Goal: Obtain resource: Download file/media

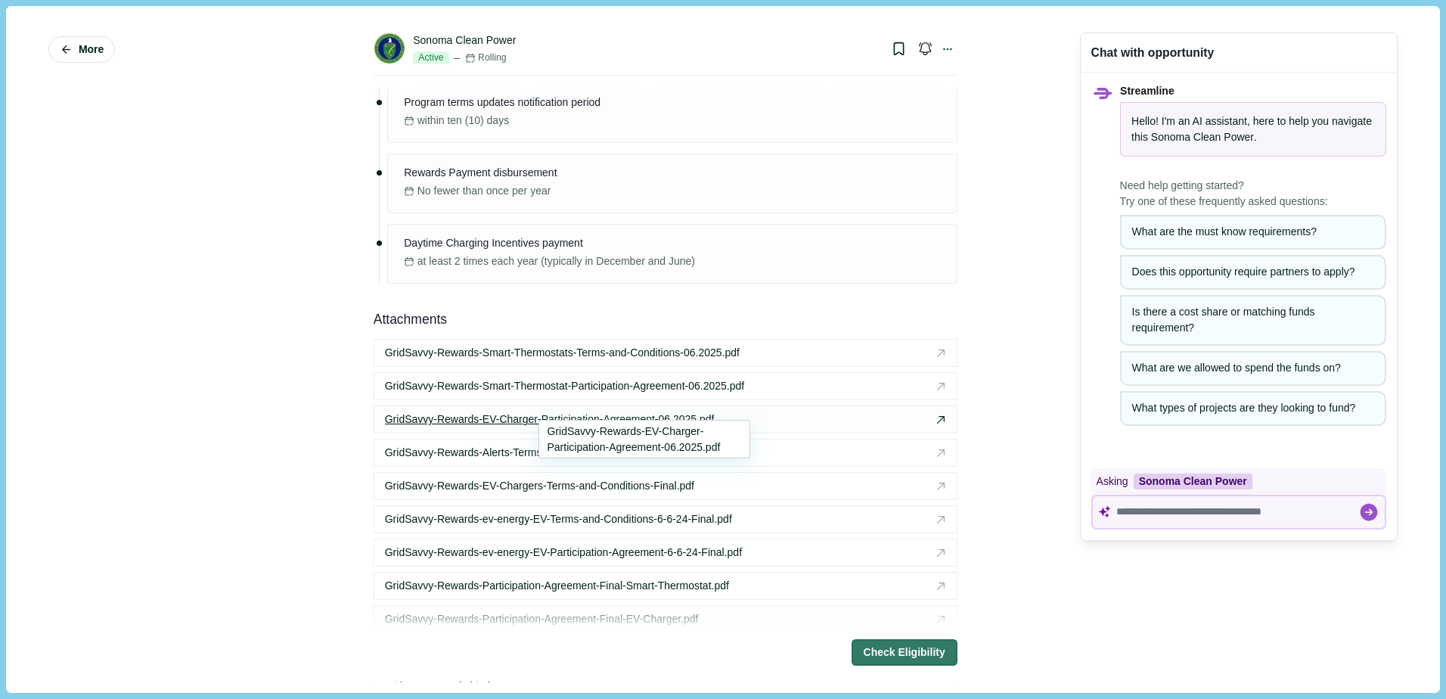
scroll to position [1891, 0]
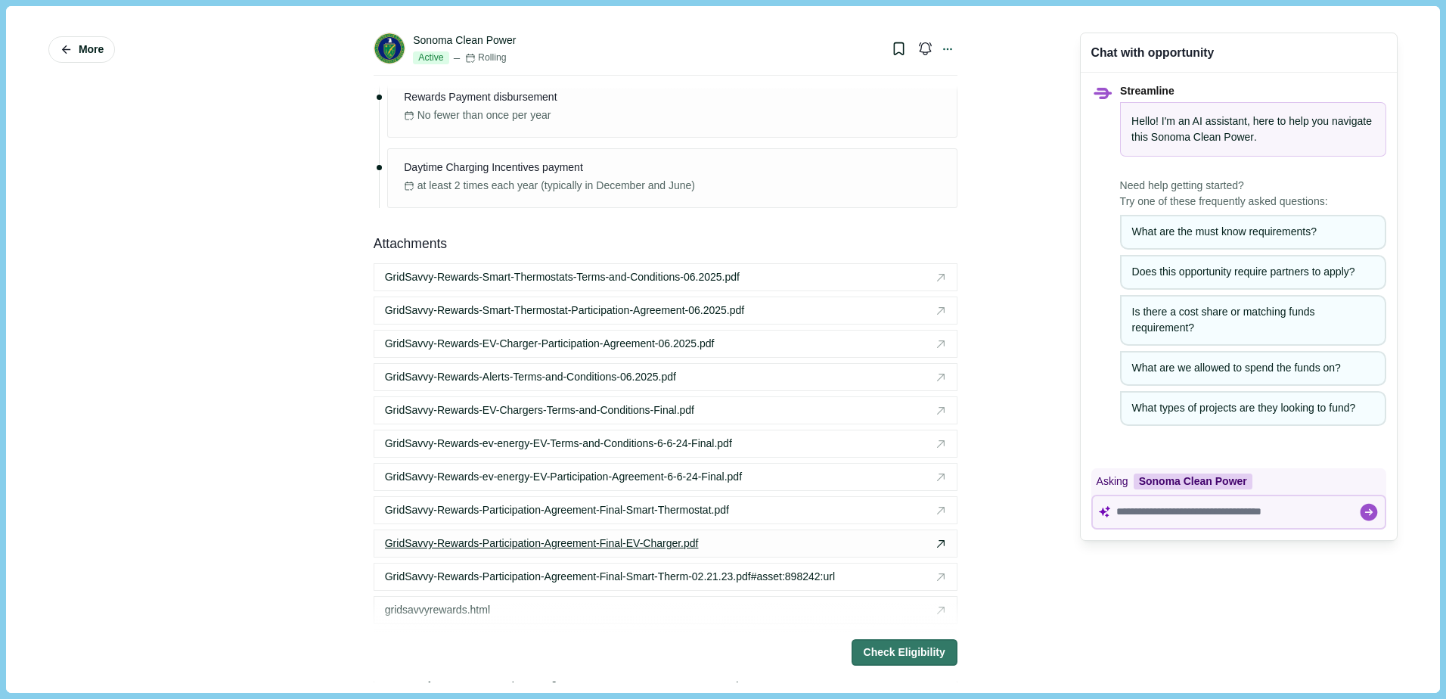
click at [637, 542] on span "GridSavvy-Rewards-Participation-Agreement-Final-EV-Charger.pdf" at bounding box center [542, 543] width 314 height 16
click at [690, 344] on span "GridSavvy-Rewards-EV-Charger-Participation-Agreement-06.2025.pdf" at bounding box center [550, 344] width 330 height 16
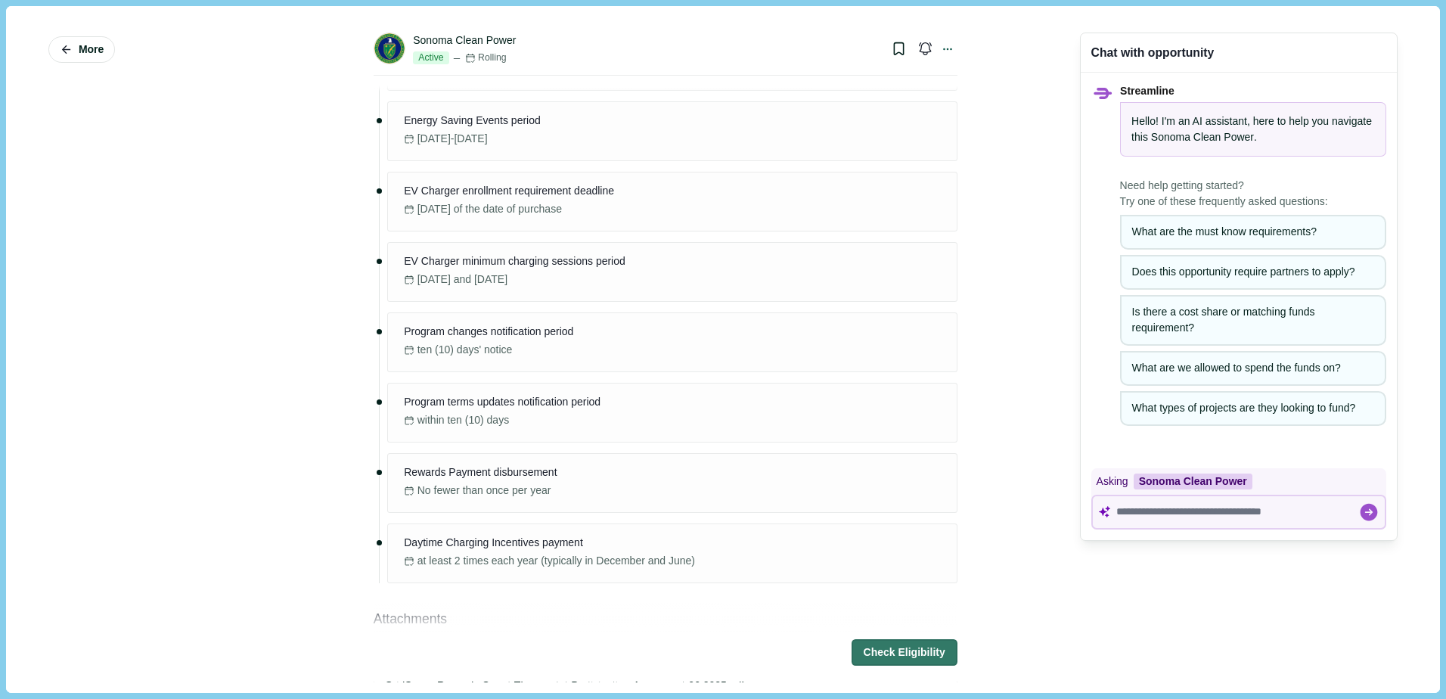
scroll to position [1513, 0]
click at [480, 42] on div "Sonoma Clean Power" at bounding box center [464, 41] width 103 height 16
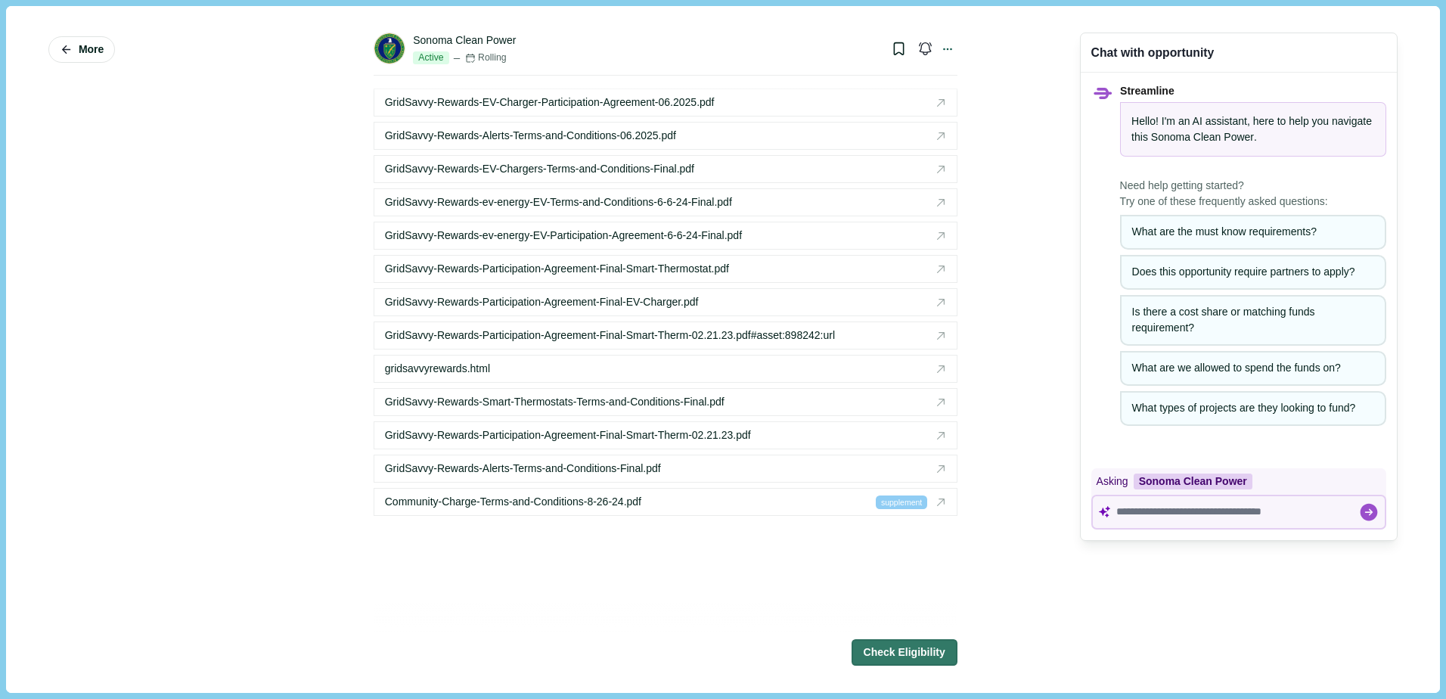
scroll to position [2193, 0]
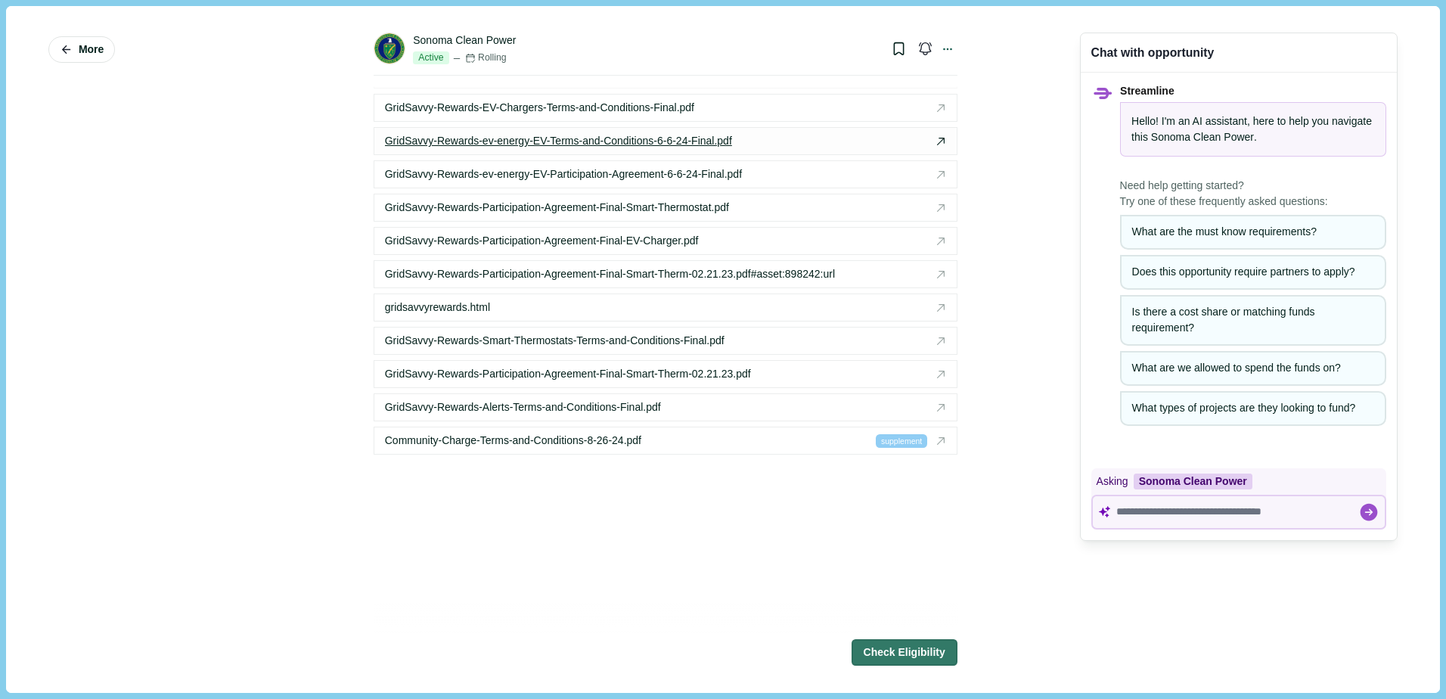
click at [747, 134] on div "GridSavvy-Rewards-ev-energy-EV-Terms-and-Conditions-6-6-24-Final.pdf" at bounding box center [651, 141] width 532 height 16
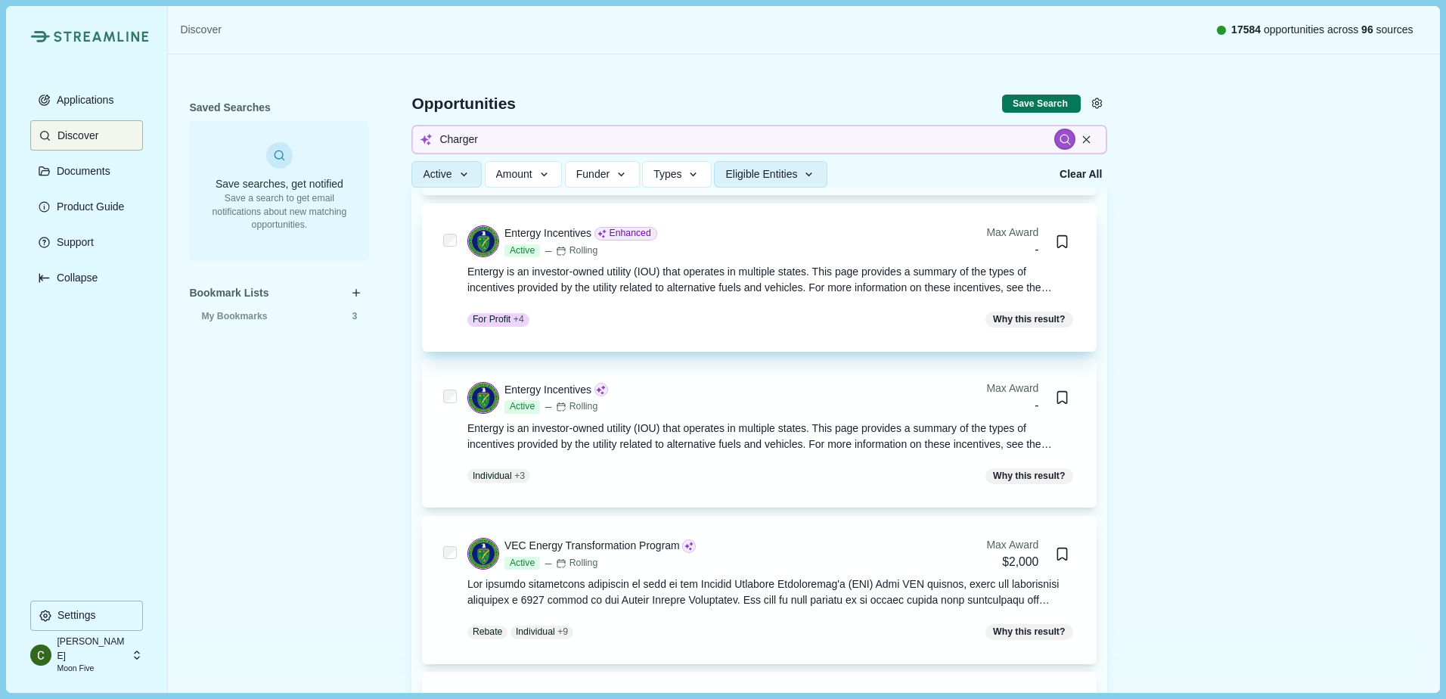
scroll to position [5446, 0]
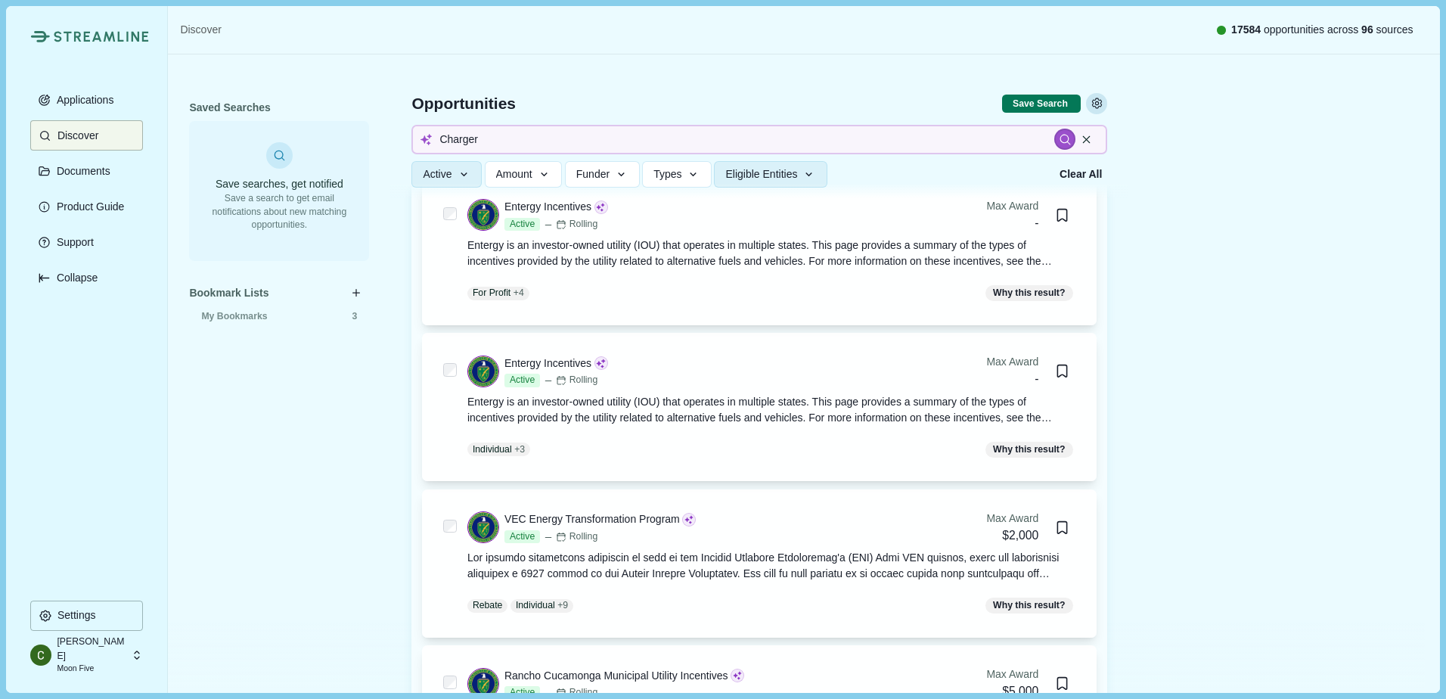
click at [1096, 107] on icon "Settings" at bounding box center [1098, 104] width 14 height 14
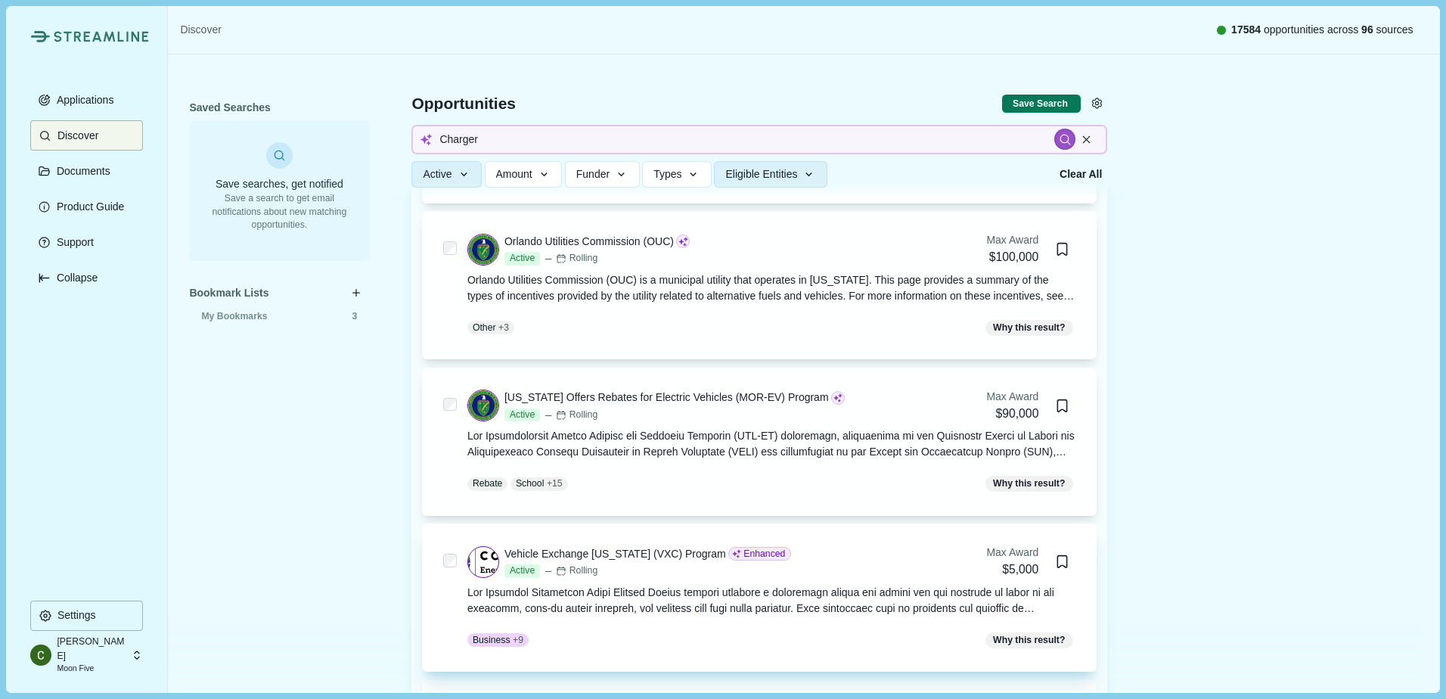
scroll to position [6807, 0]
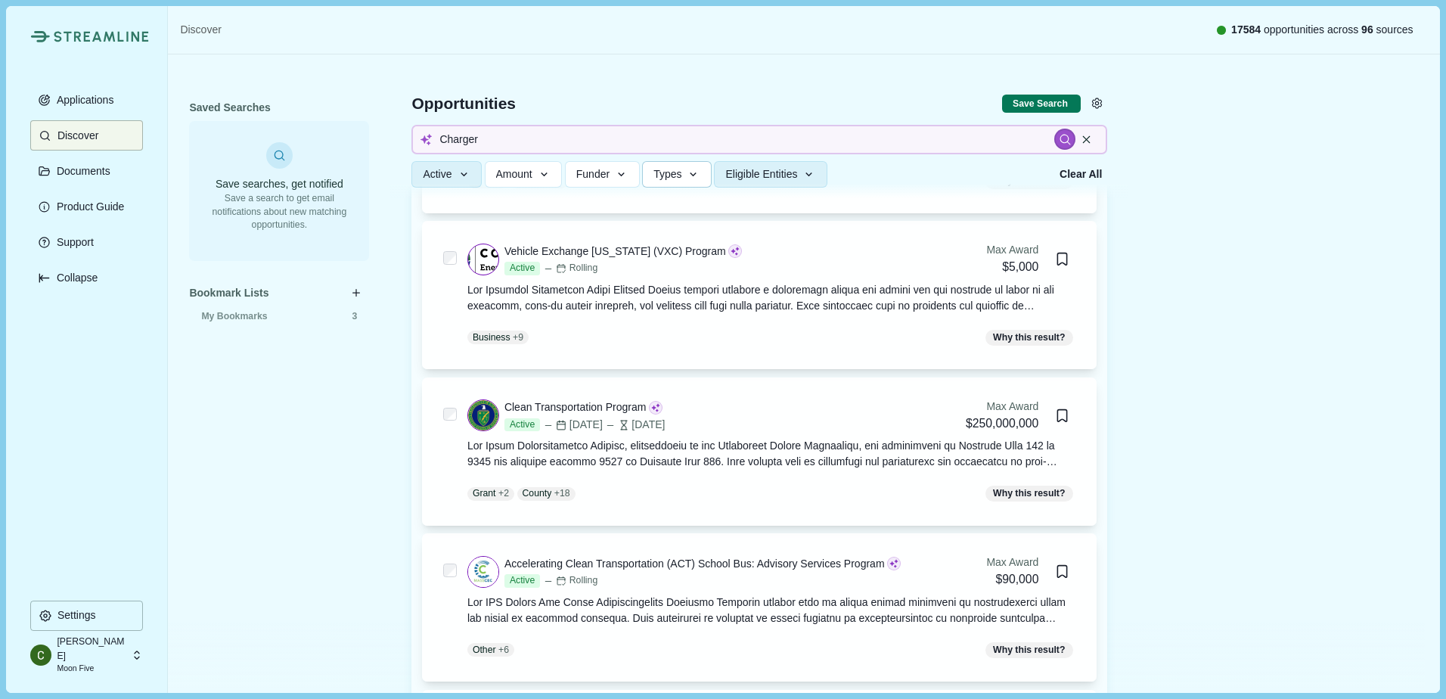
click at [672, 169] on span "Types" at bounding box center [667, 174] width 28 height 13
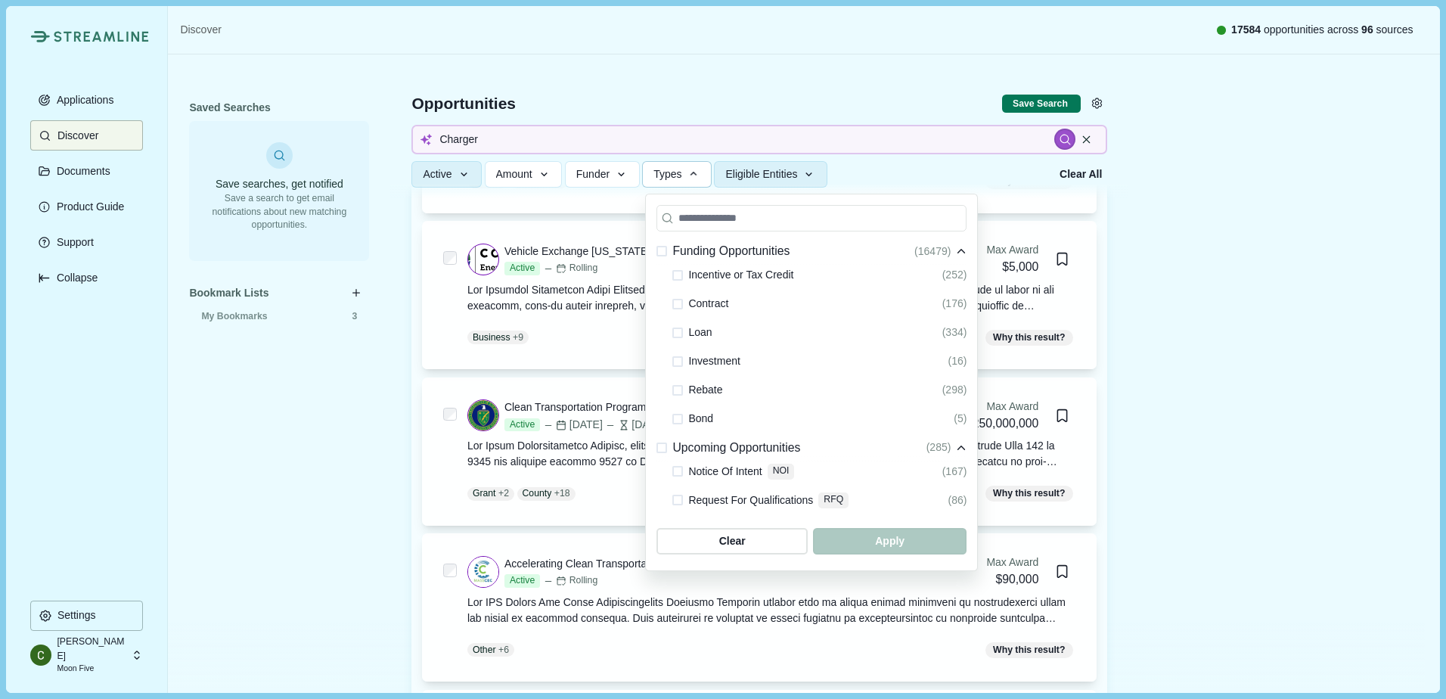
scroll to position [0, 0]
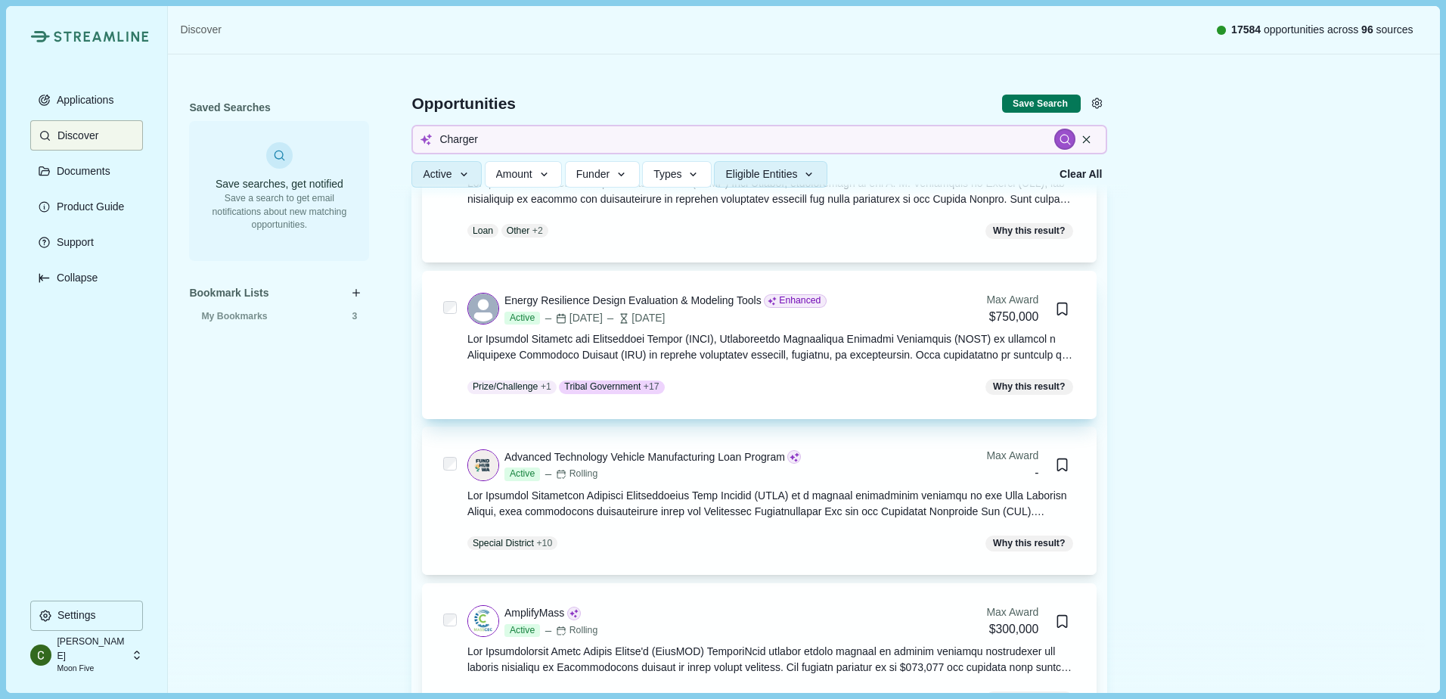
scroll to position [10813, 0]
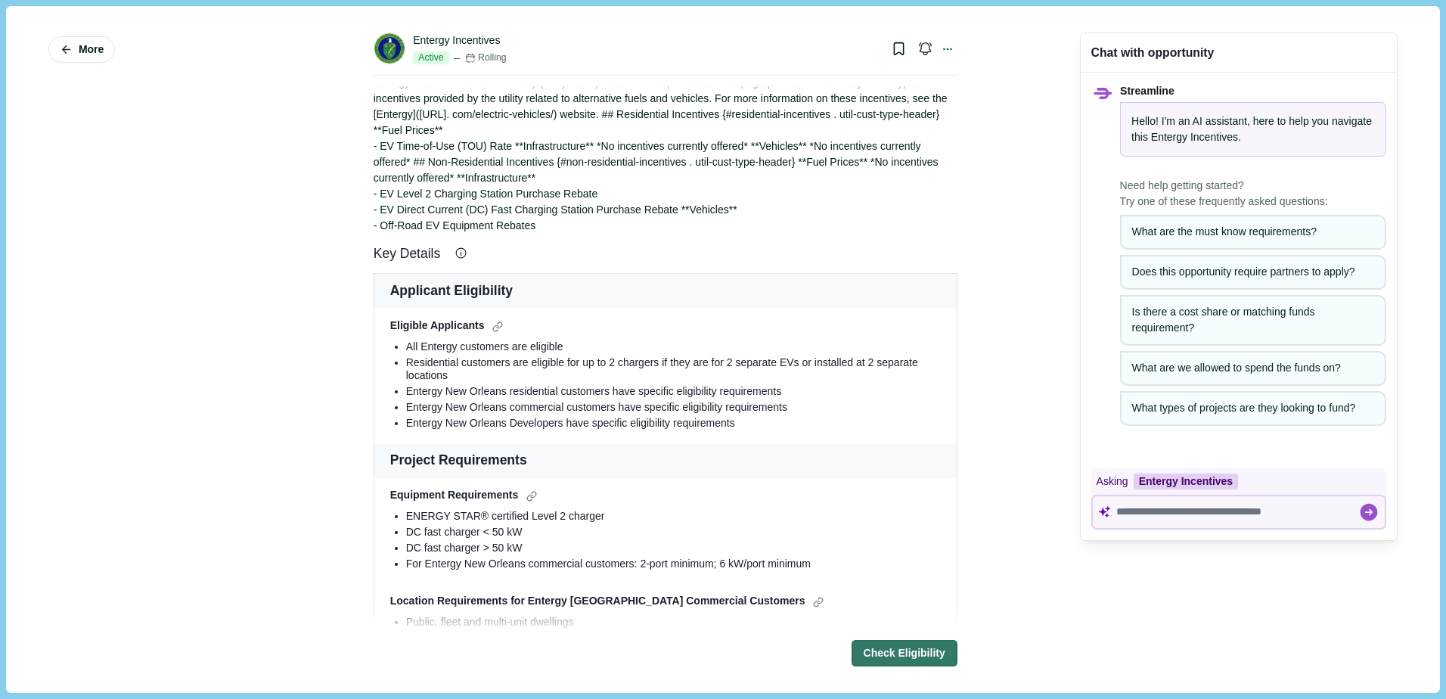
scroll to position [151, 0]
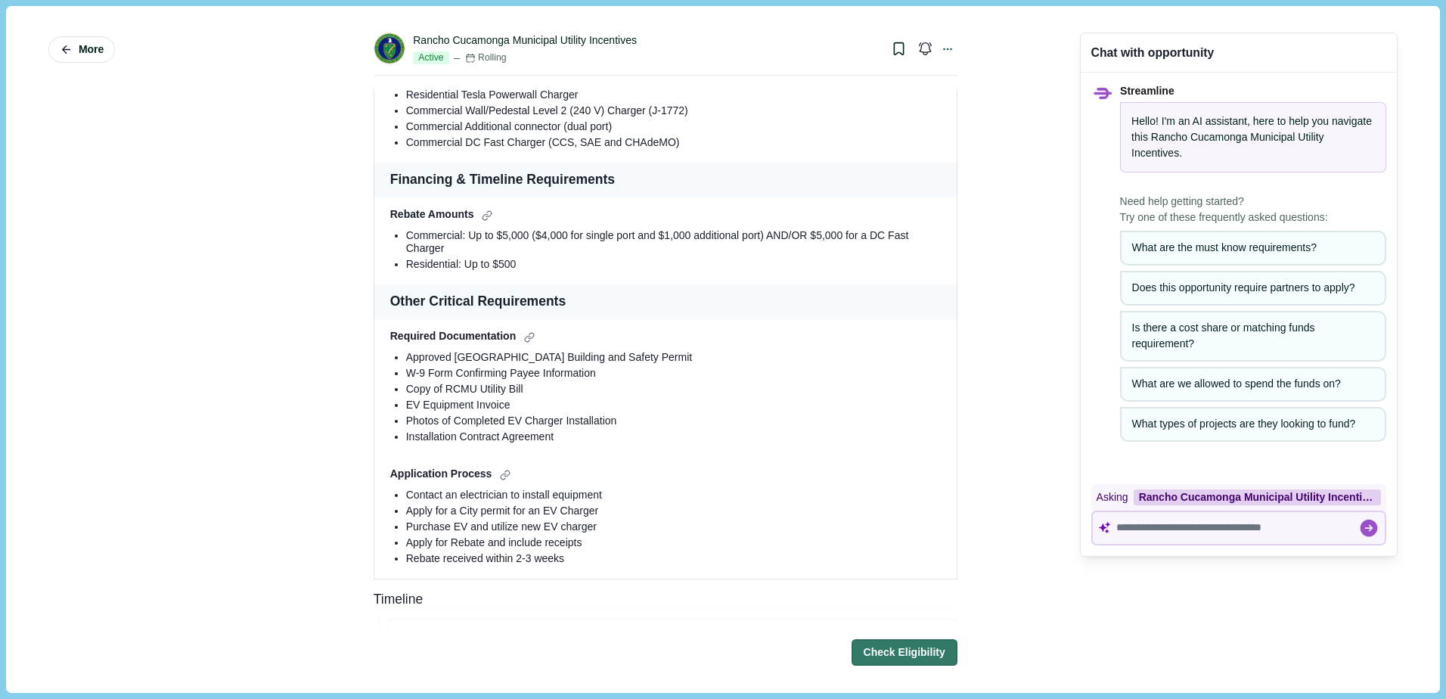
scroll to position [681, 0]
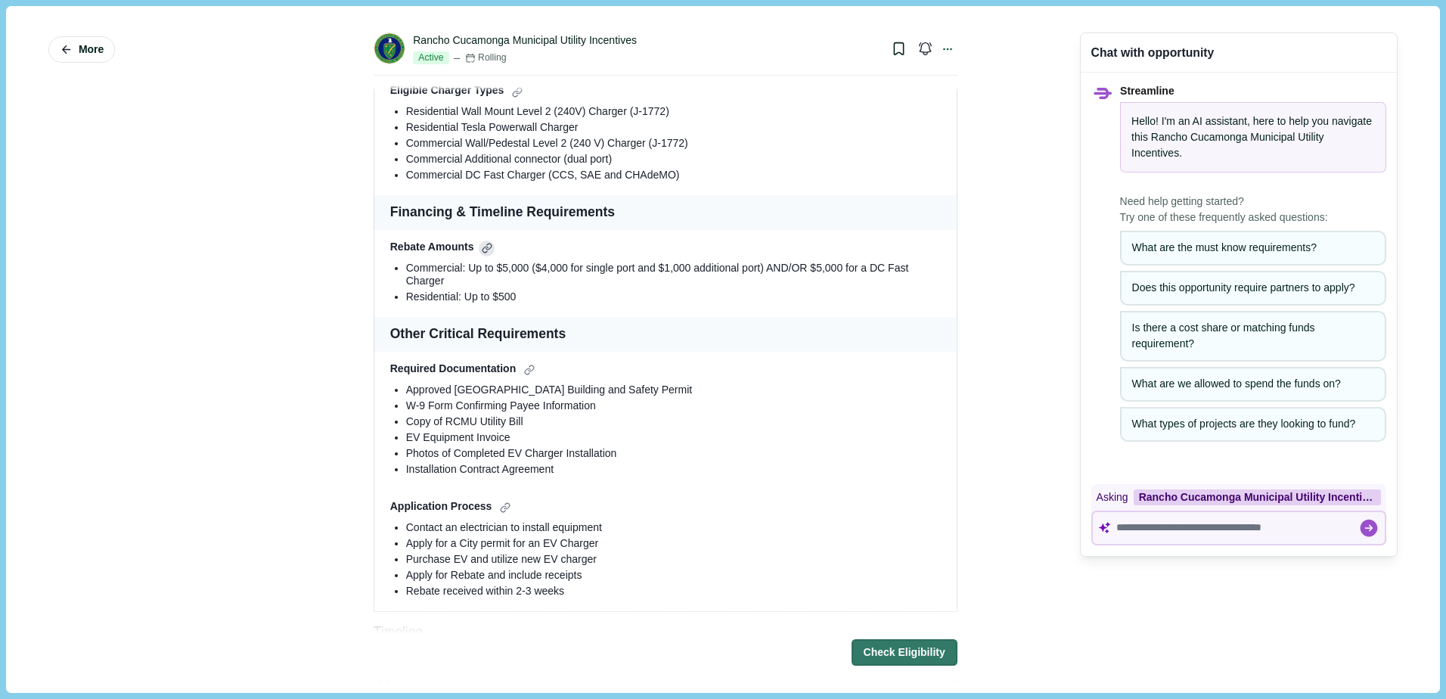
click at [480, 241] on div at bounding box center [487, 249] width 16 height 16
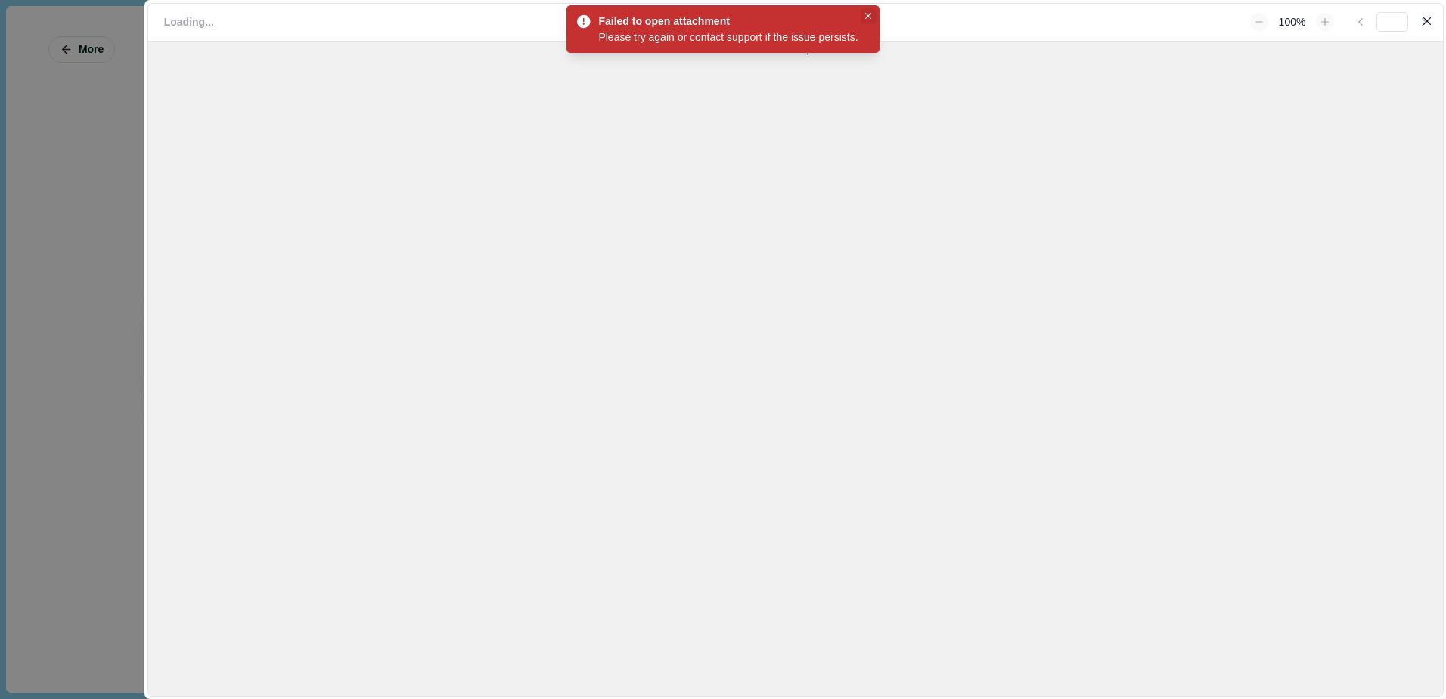
click at [869, 9] on button "Close" at bounding box center [869, 16] width 16 height 16
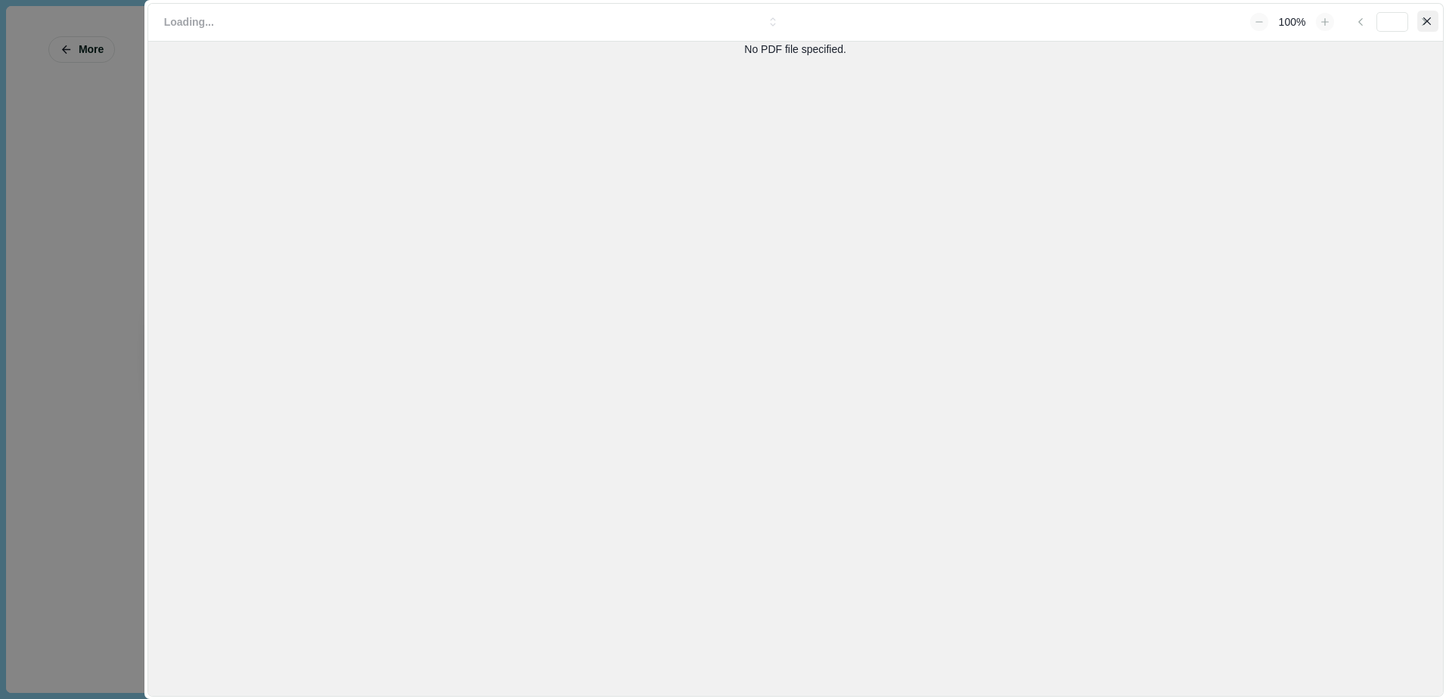
click at [1424, 23] on icon "Close" at bounding box center [1427, 21] width 8 height 8
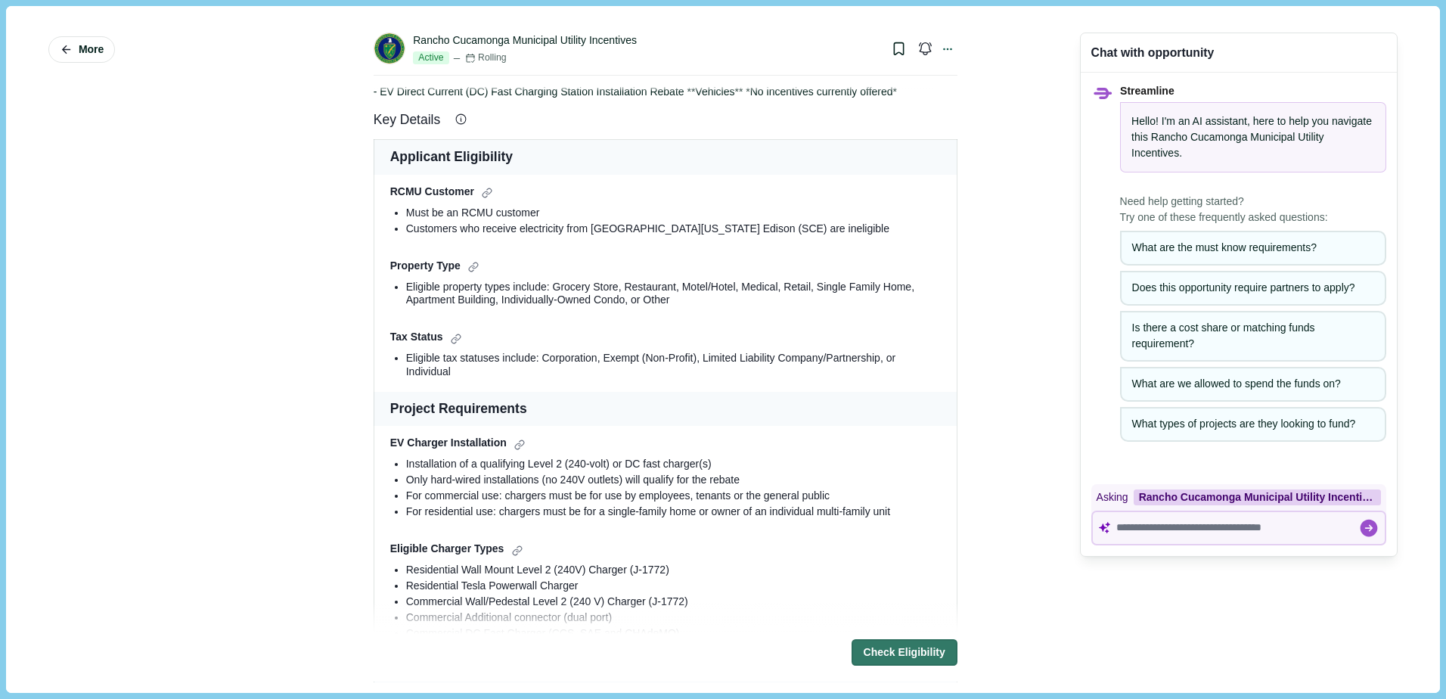
scroll to position [0, 0]
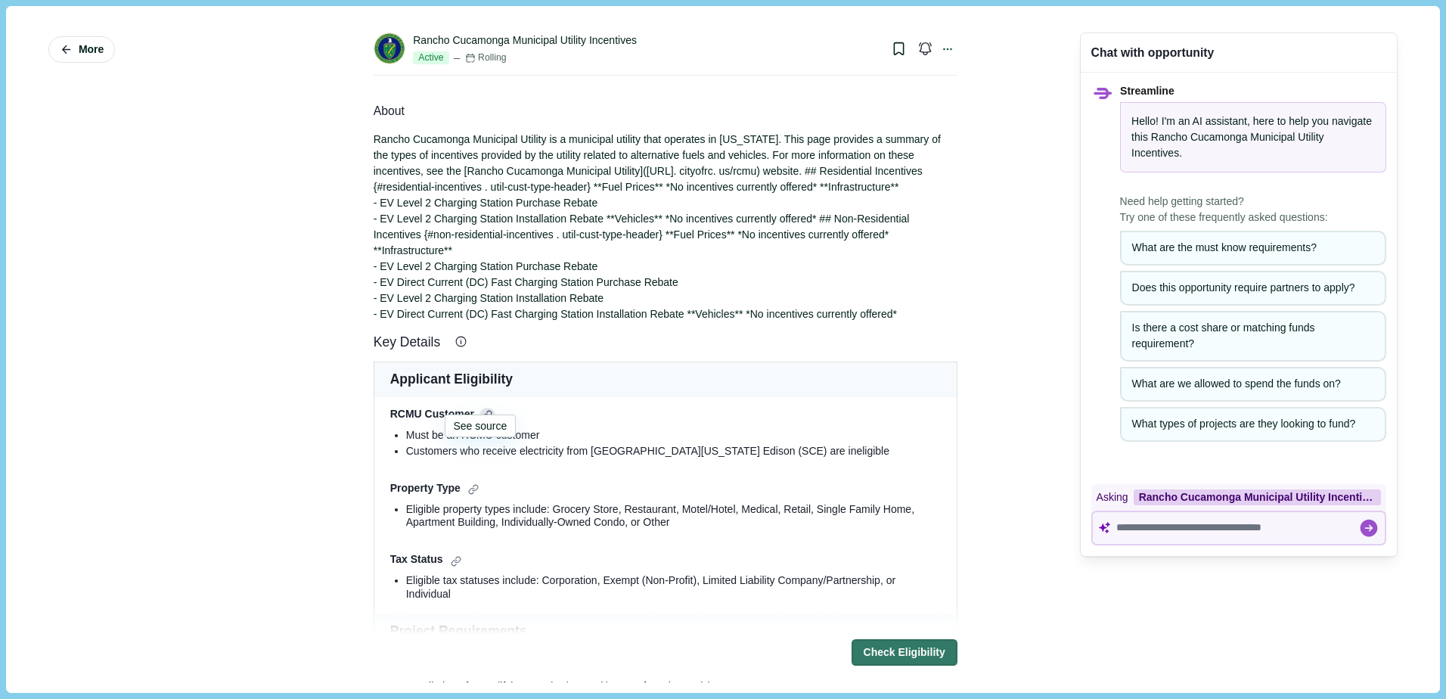
click at [480, 408] on div at bounding box center [488, 416] width 16 height 16
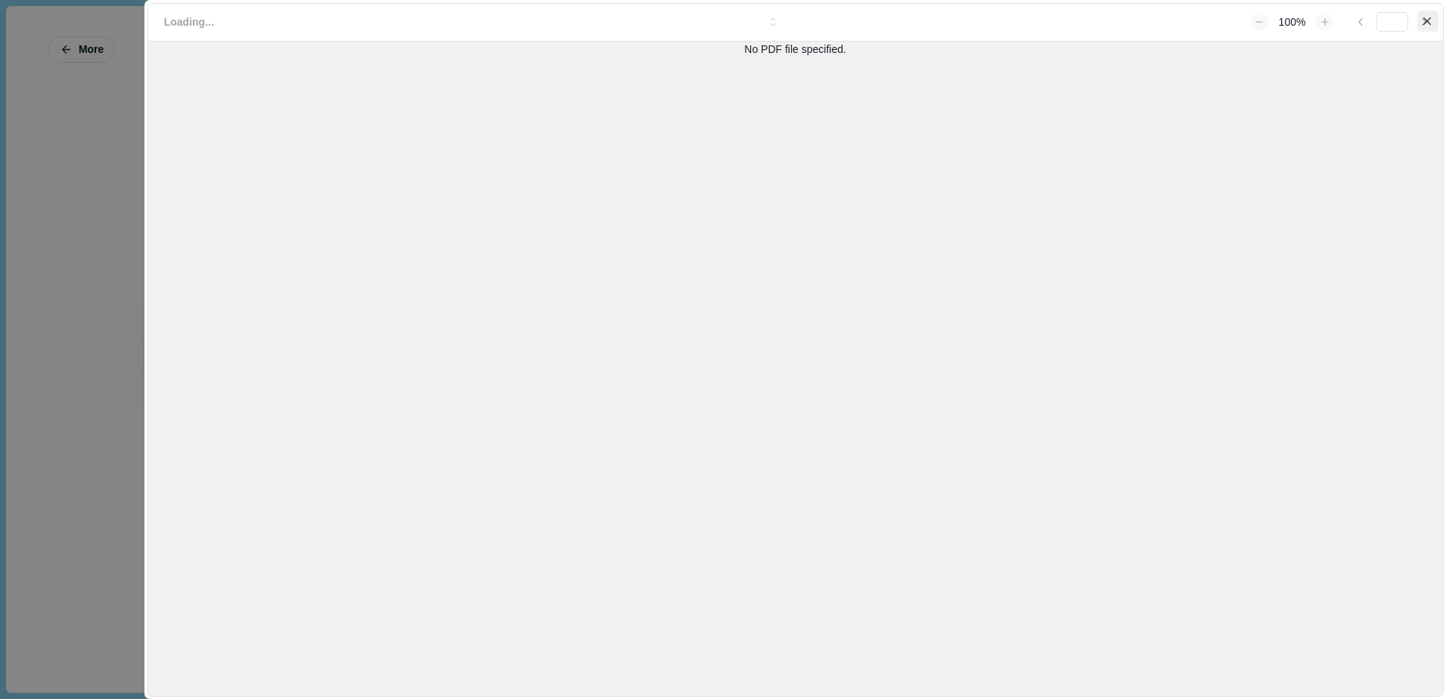
click at [1431, 20] on icon "Close" at bounding box center [1427, 21] width 8 height 8
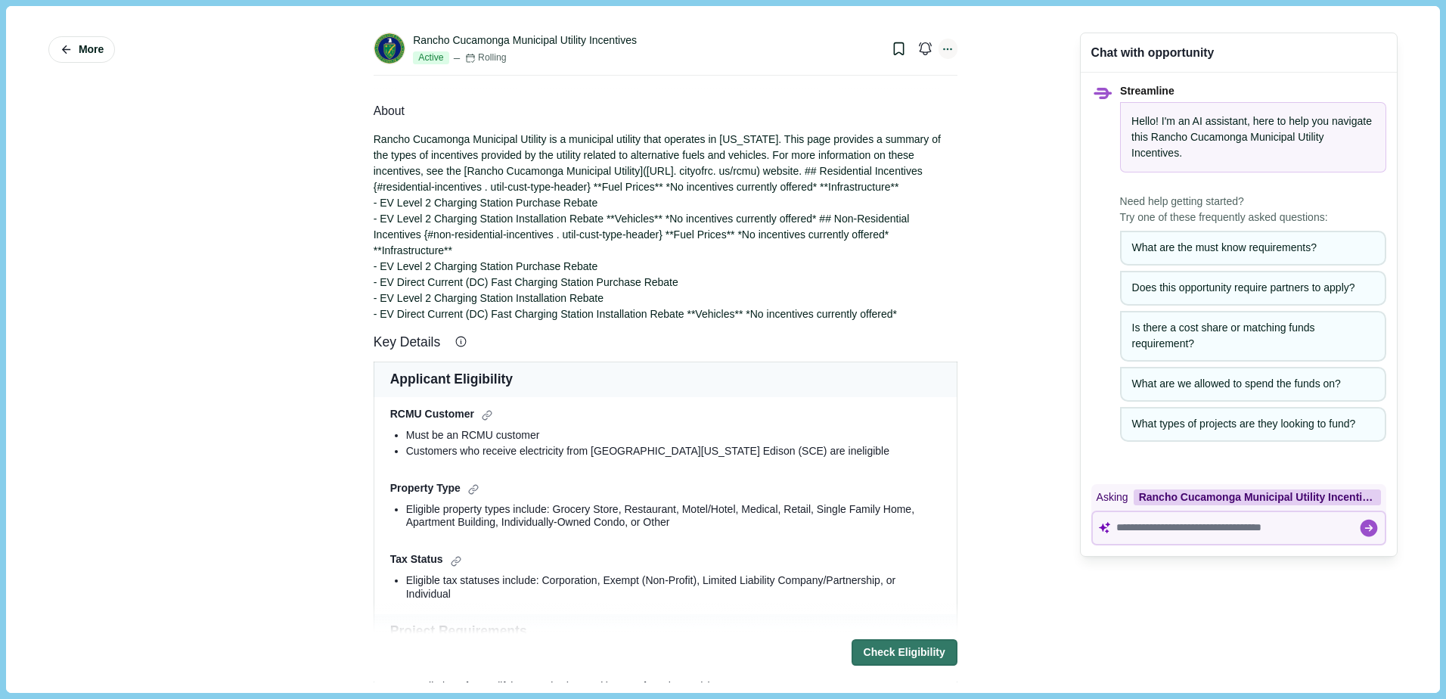
click at [945, 53] on icon at bounding box center [948, 49] width 14 height 14
click at [911, 113] on button "See Original Listing" at bounding box center [883, 107] width 147 height 24
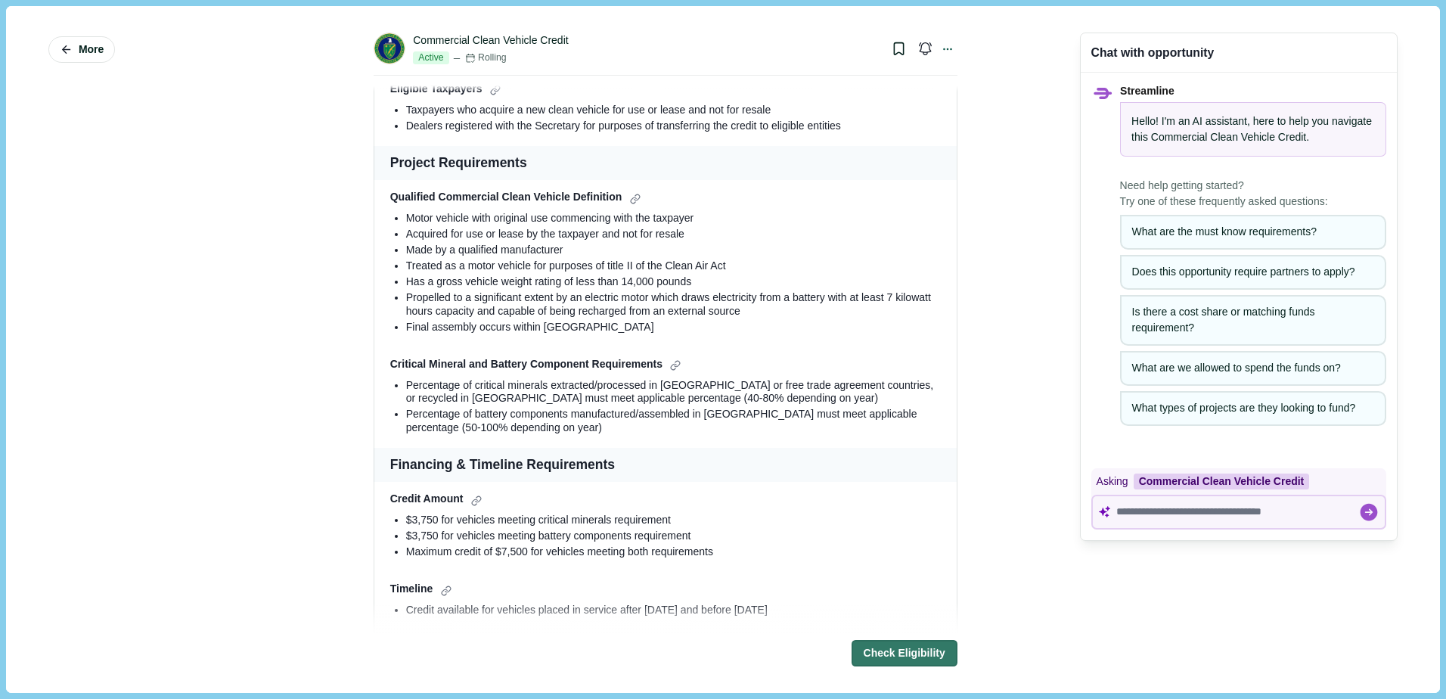
scroll to position [303, 0]
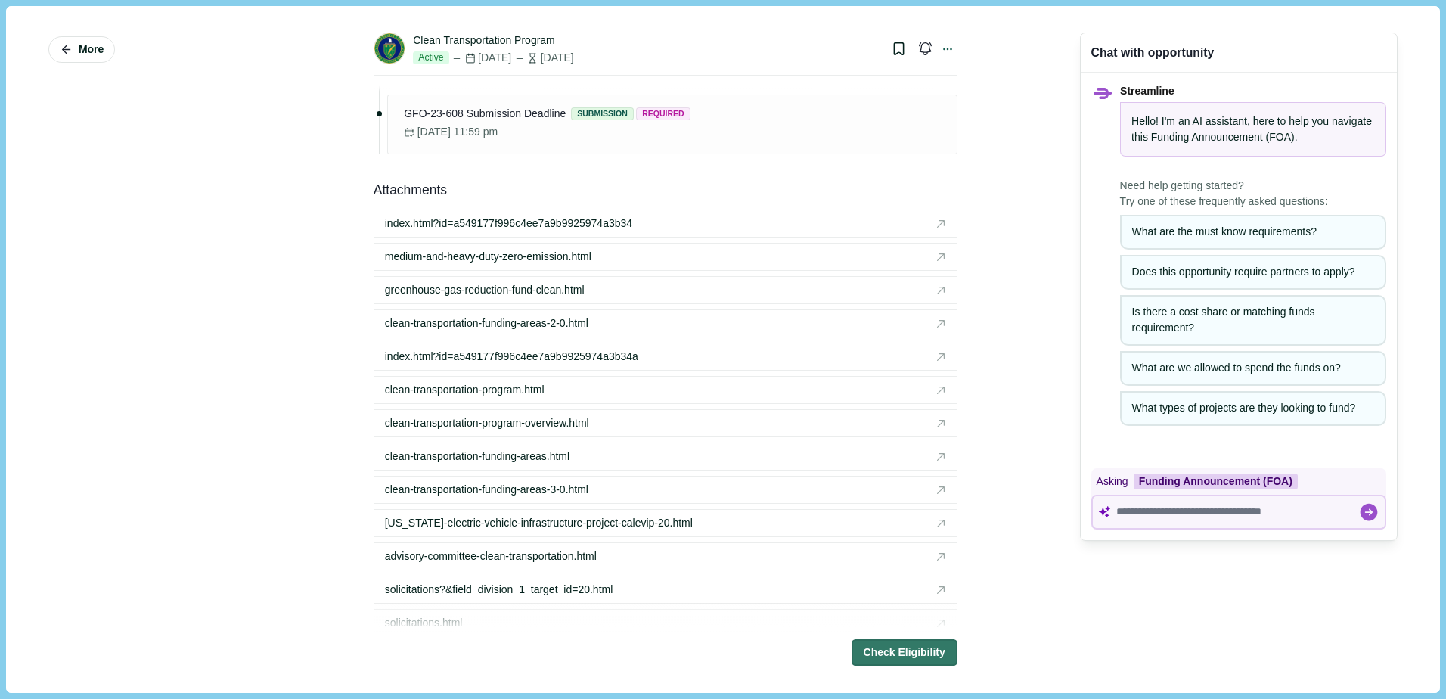
scroll to position [2420, 0]
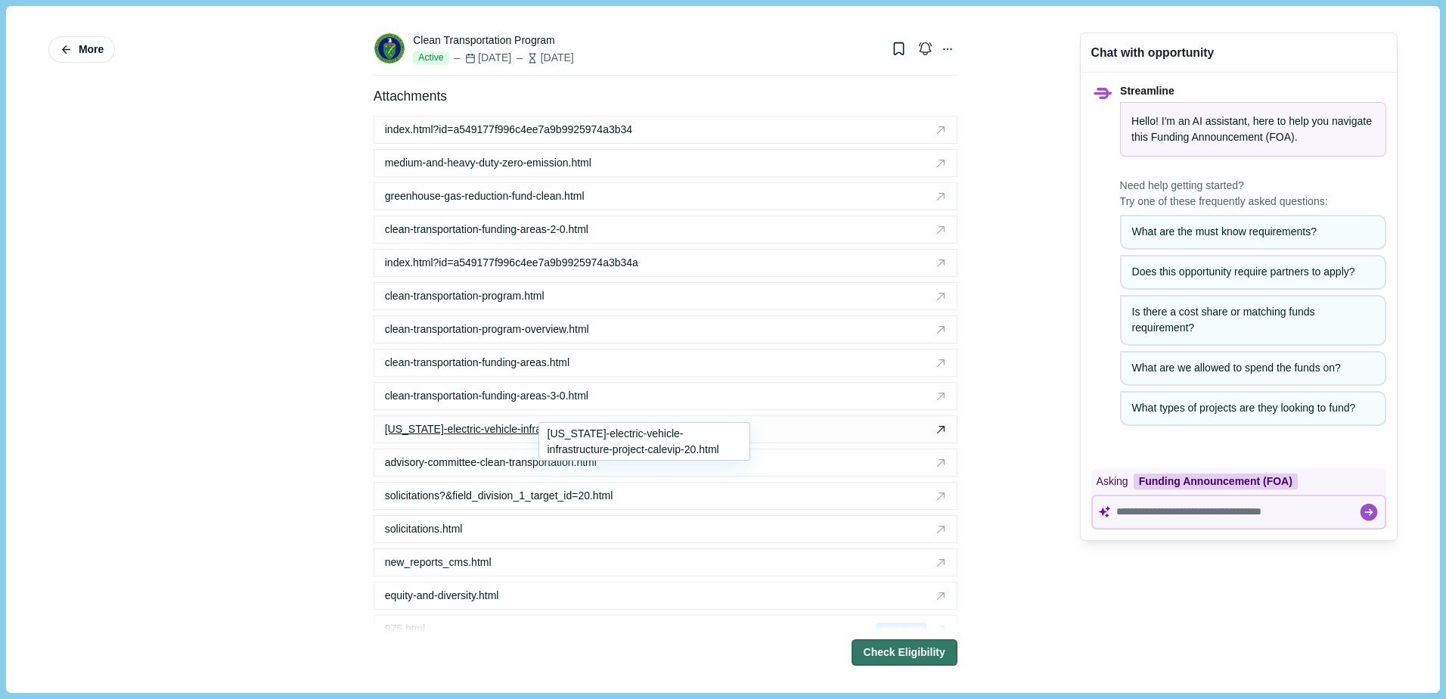
click at [681, 421] on div "[US_STATE]-electric-vehicle-infrastructure-project-calevip-20.html" at bounding box center [651, 429] width 532 height 16
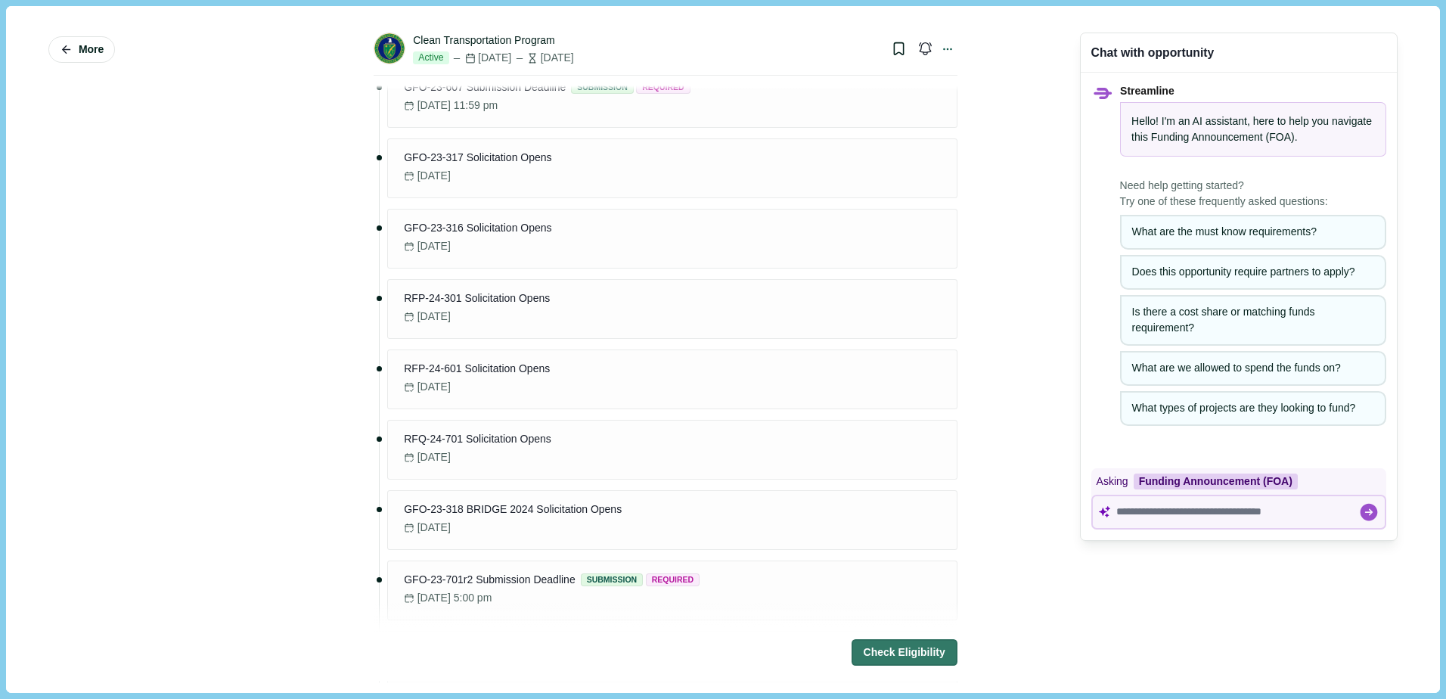
scroll to position [908, 0]
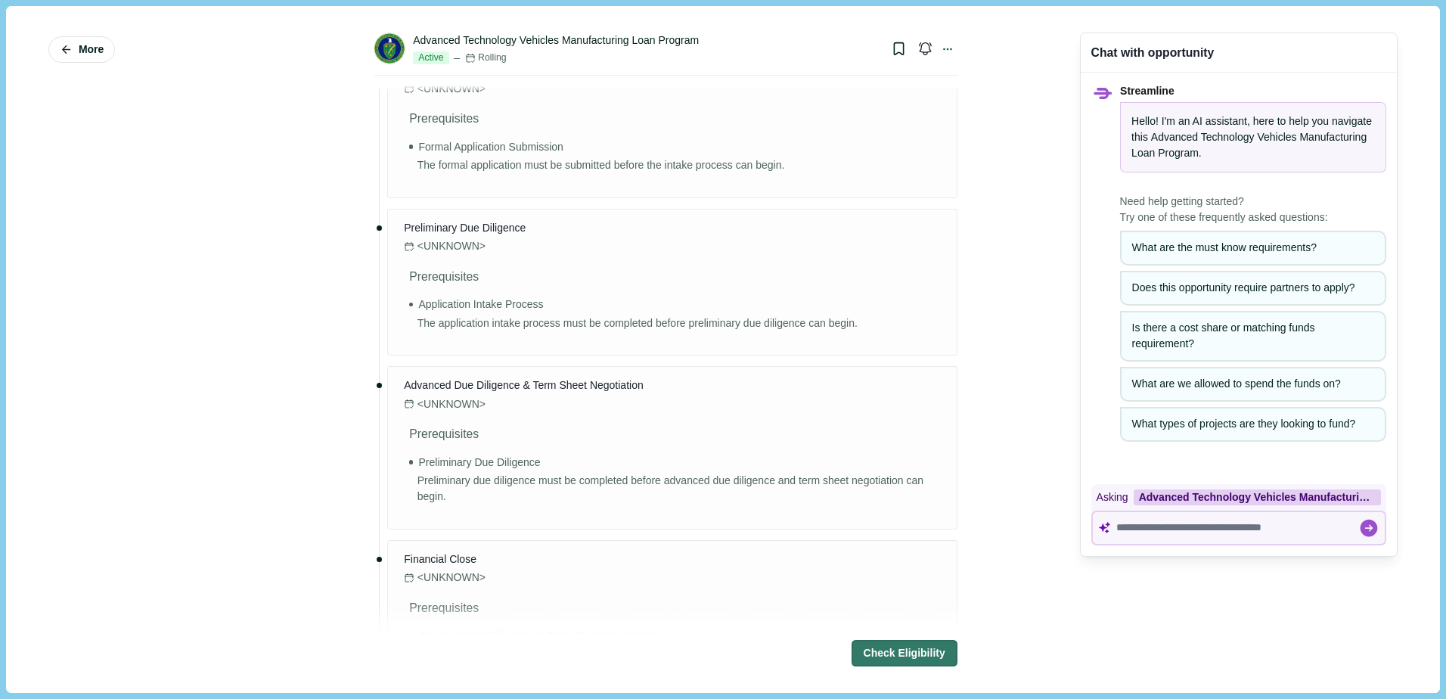
scroll to position [1588, 0]
